Goal: Information Seeking & Learning: Learn about a topic

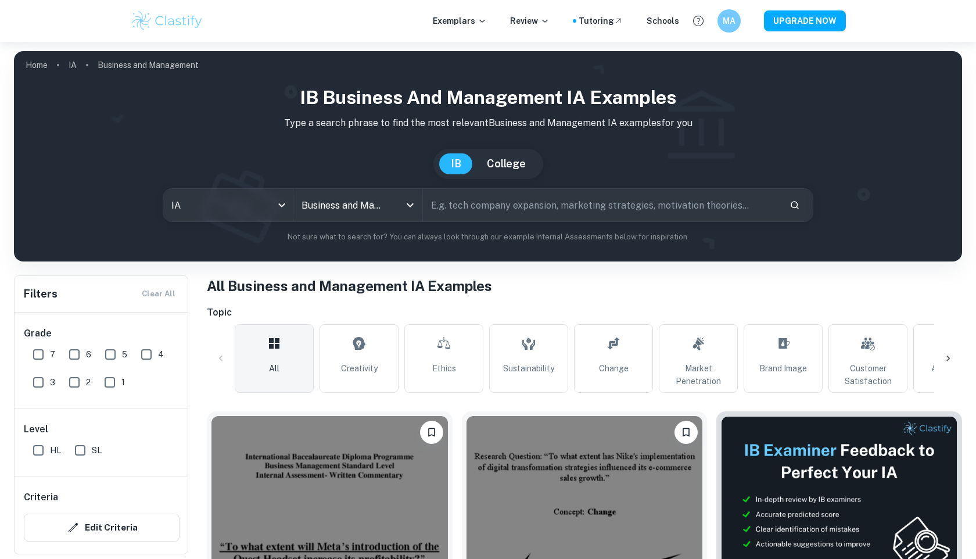
click at [346, 373] on span "Creativity" at bounding box center [359, 368] width 37 height 13
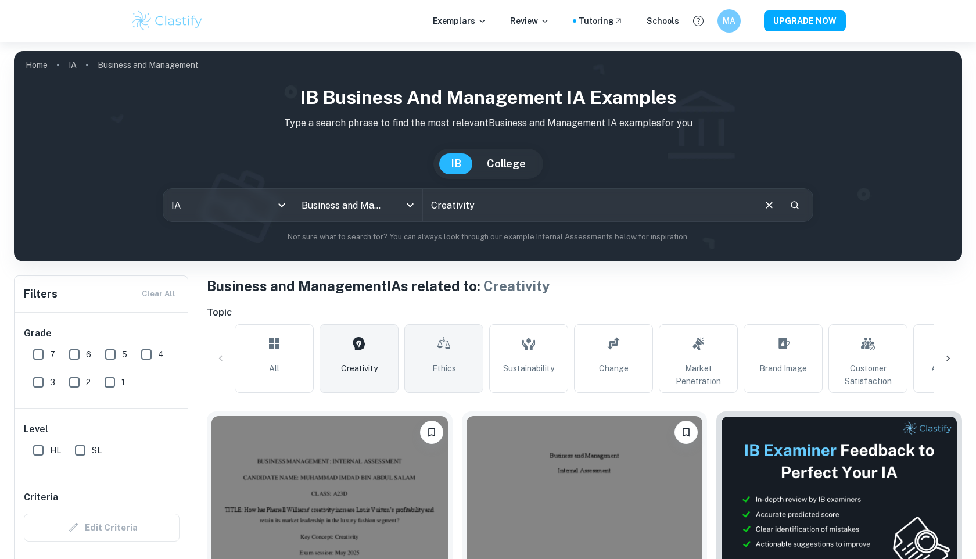
scroll to position [119, 0]
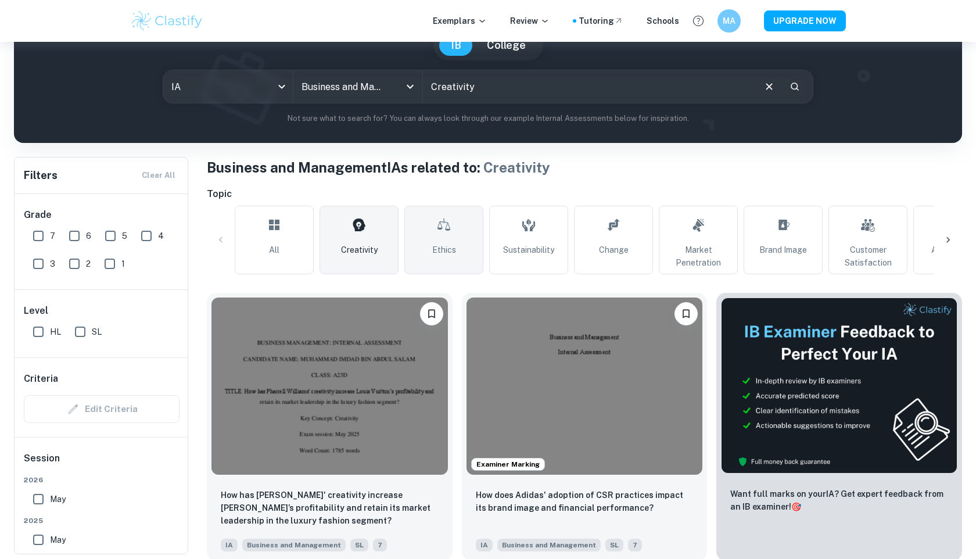
click at [425, 363] on img at bounding box center [329, 385] width 236 height 177
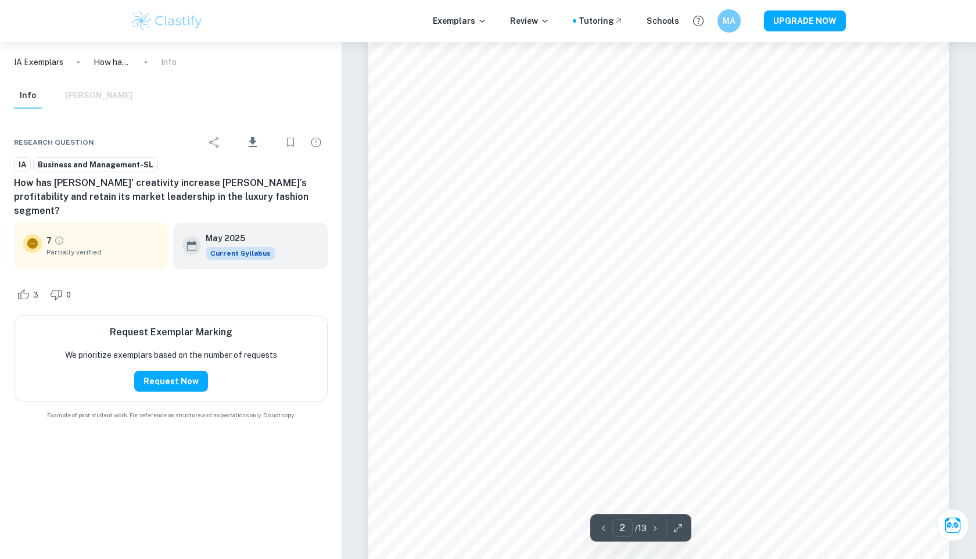
scroll to position [1186, 0]
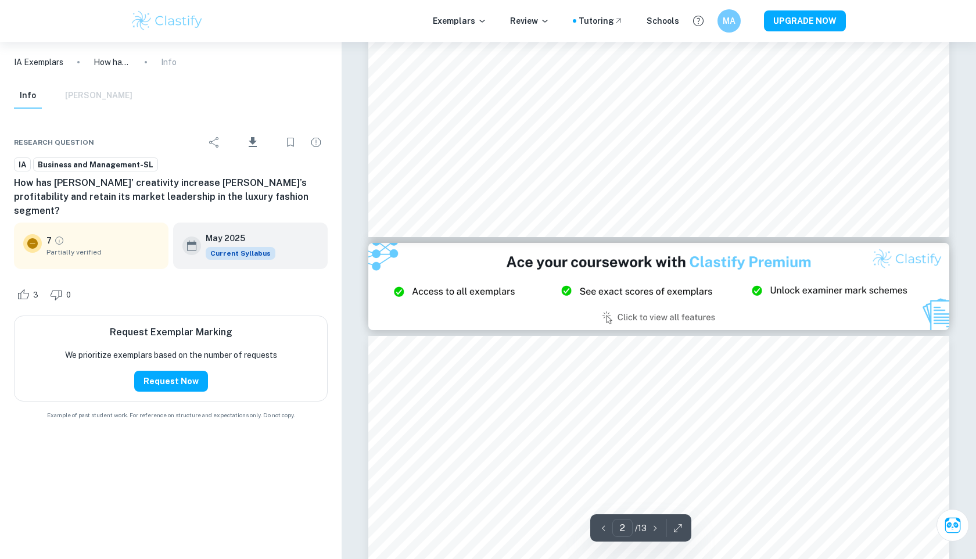
type input "3"
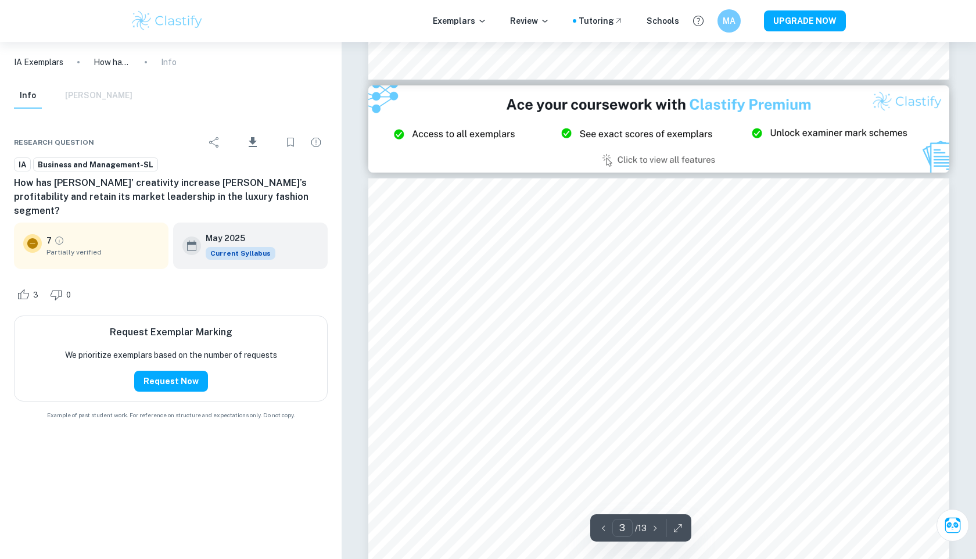
scroll to position [1716, 0]
